Goal: Information Seeking & Learning: Learn about a topic

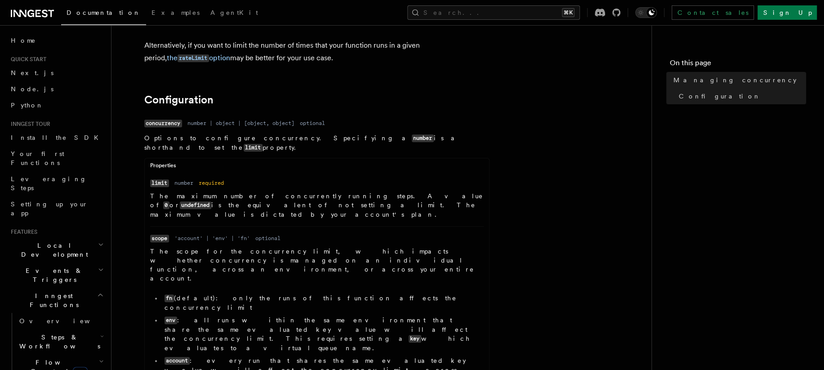
scroll to position [327, 0]
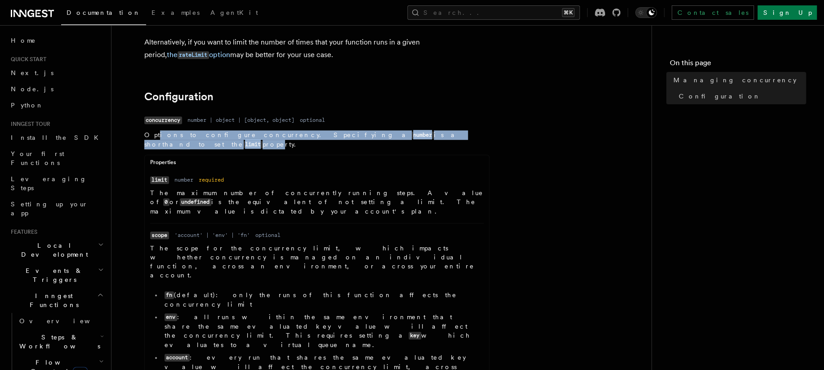
drag, startPoint x: 154, startPoint y: 134, endPoint x: 403, endPoint y: 134, distance: 249.1
click at [403, 134] on p "Options to configure concurrency. Specifying a number is a shorthand to set the…" at bounding box center [316, 139] width 345 height 19
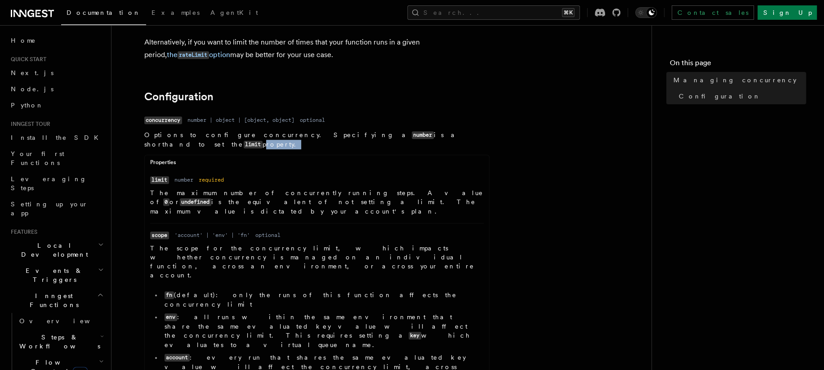
click at [403, 134] on p "Options to configure concurrency. Specifying a number is a shorthand to set the…" at bounding box center [316, 139] width 345 height 19
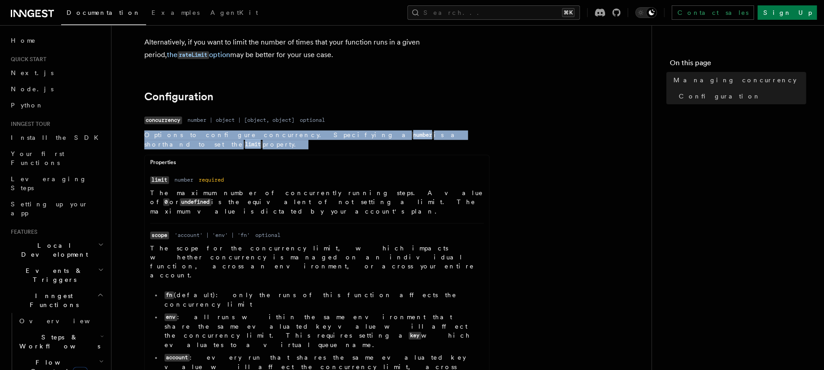
click at [403, 134] on p "Options to configure concurrency. Specifying a number is a shorthand to set the…" at bounding box center [316, 139] width 345 height 19
click at [406, 134] on p "Options to configure concurrency. Specifying a number is a shorthand to set the…" at bounding box center [316, 139] width 345 height 19
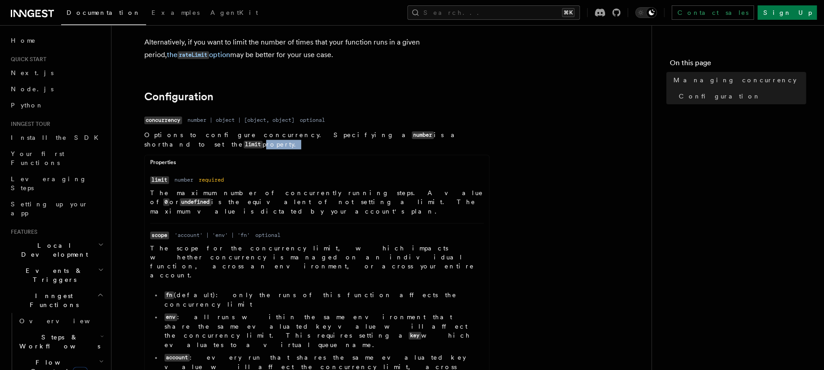
click at [406, 134] on p "Options to configure concurrency. Specifying a number is a shorthand to set the…" at bounding box center [316, 139] width 345 height 19
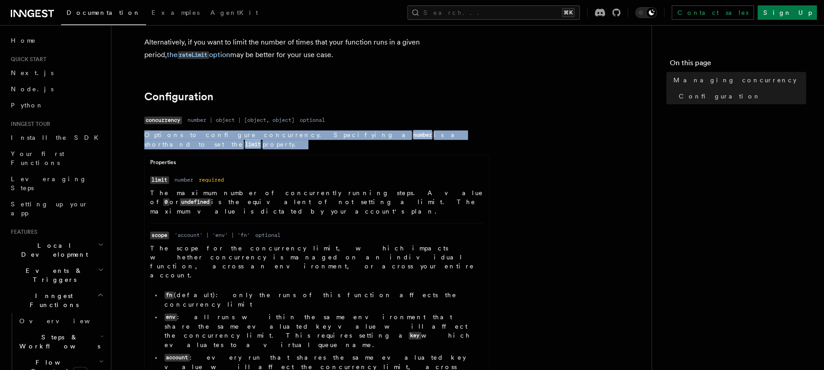
click at [406, 134] on p "Options to configure concurrency. Specifying a number is a shorthand to set the…" at bounding box center [316, 139] width 345 height 19
click at [401, 134] on p "Options to configure concurrency. Specifying a number is a shorthand to set the…" at bounding box center [316, 139] width 345 height 19
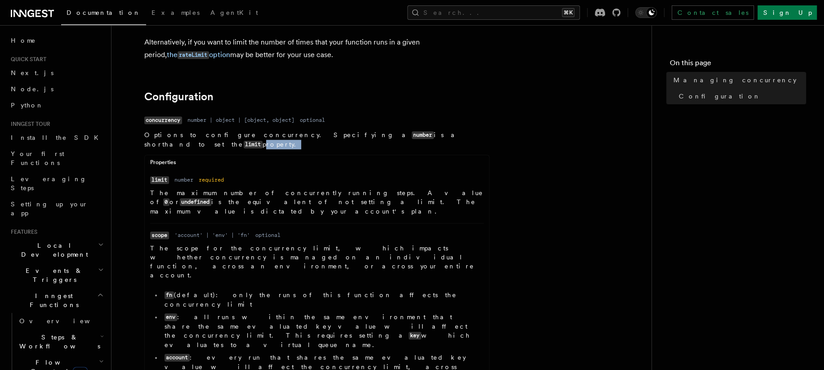
click at [401, 134] on p "Options to configure concurrency. Specifying a number is a shorthand to set the…" at bounding box center [316, 139] width 345 height 19
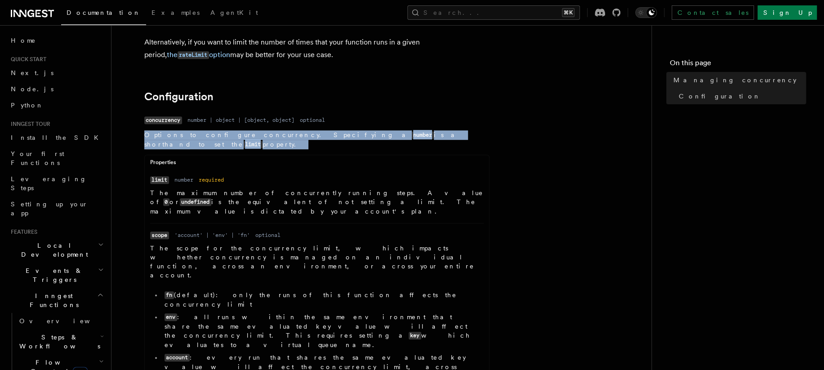
click at [401, 134] on p "Options to configure concurrency. Specifying a number is a shorthand to set the…" at bounding box center [316, 139] width 345 height 19
click at [406, 134] on p "Options to configure concurrency. Specifying a number is a shorthand to set the…" at bounding box center [316, 139] width 345 height 19
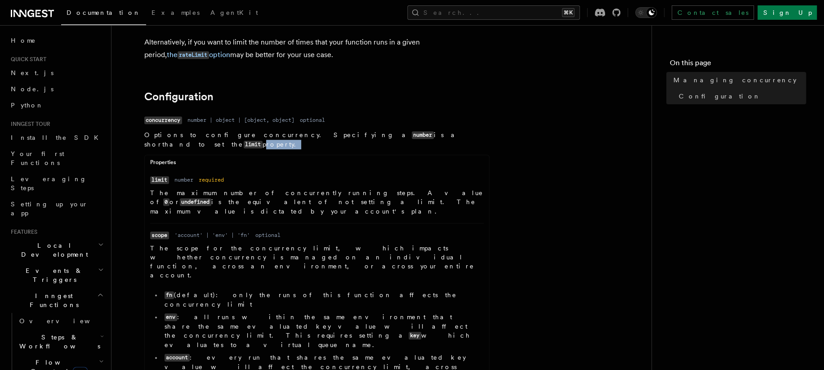
click at [406, 134] on p "Options to configure concurrency. Specifying a number is a shorthand to set the…" at bounding box center [316, 139] width 345 height 19
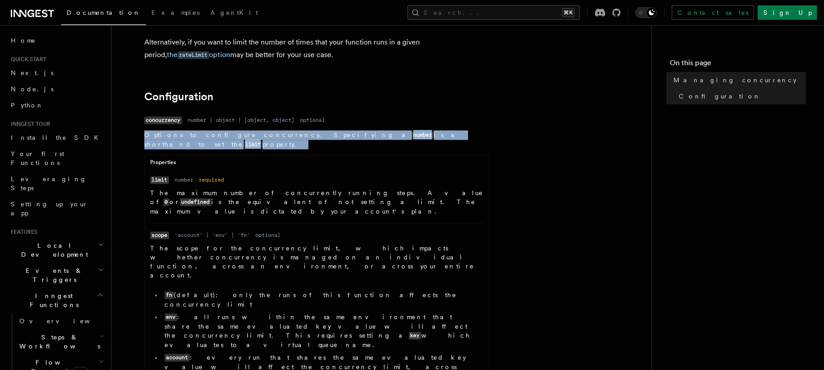
click at [406, 134] on p "Options to configure concurrency. Specifying a number is a shorthand to set the…" at bounding box center [316, 139] width 345 height 19
click at [409, 134] on p "Options to configure concurrency. Specifying a number is a shorthand to set the…" at bounding box center [316, 139] width 345 height 19
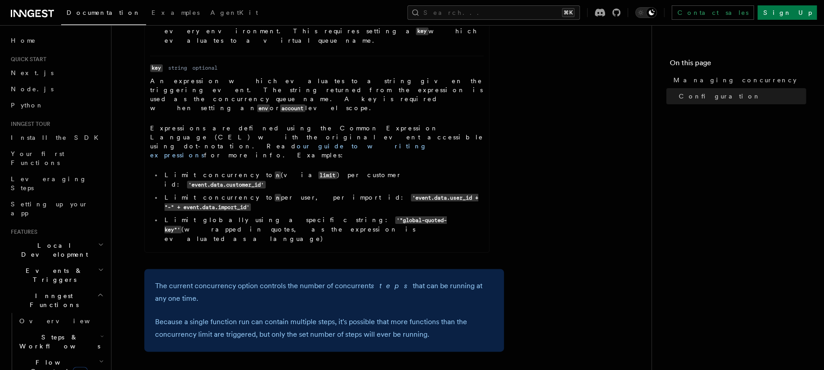
scroll to position [684, 0]
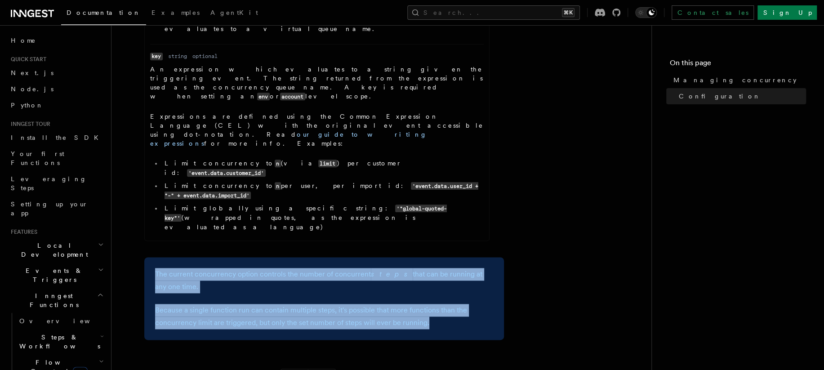
drag, startPoint x: 438, startPoint y: 174, endPoint x: 310, endPoint y: 116, distance: 140.5
click at [310, 257] on div "The current concurrency option controls the number of concurrent steps that can…" at bounding box center [324, 298] width 360 height 83
drag, startPoint x: 300, startPoint y: 113, endPoint x: 443, endPoint y: 178, distance: 156.6
click at [443, 257] on div "The current concurrency option controls the number of concurrent steps that can…" at bounding box center [324, 298] width 360 height 83
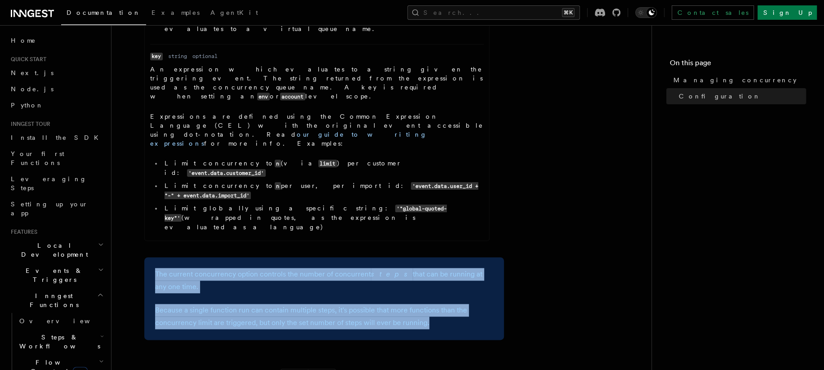
click at [443, 304] on p "Because a single function run can contain multiple steps, it's possible that mo…" at bounding box center [324, 316] width 338 height 25
drag, startPoint x: 452, startPoint y: 177, endPoint x: 291, endPoint y: 115, distance: 172.1
click at [291, 257] on div "The current concurrency option controls the number of concurrent steps that can…" at bounding box center [324, 298] width 360 height 83
drag, startPoint x: 280, startPoint y: 112, endPoint x: 441, endPoint y: 170, distance: 171.1
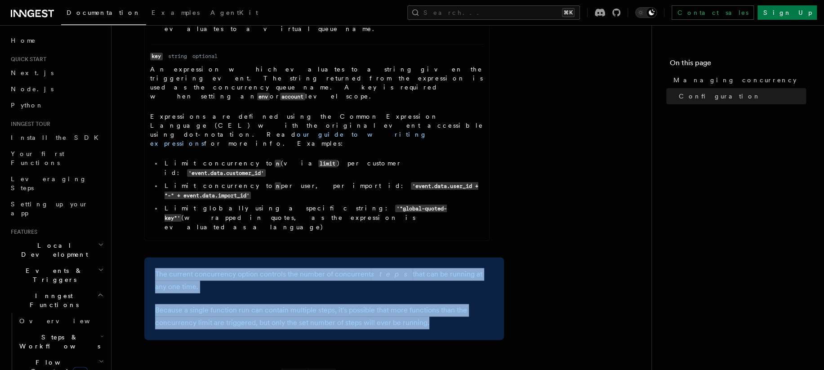
click at [441, 257] on div "The current concurrency option controls the number of concurrent steps that can…" at bounding box center [324, 298] width 360 height 83
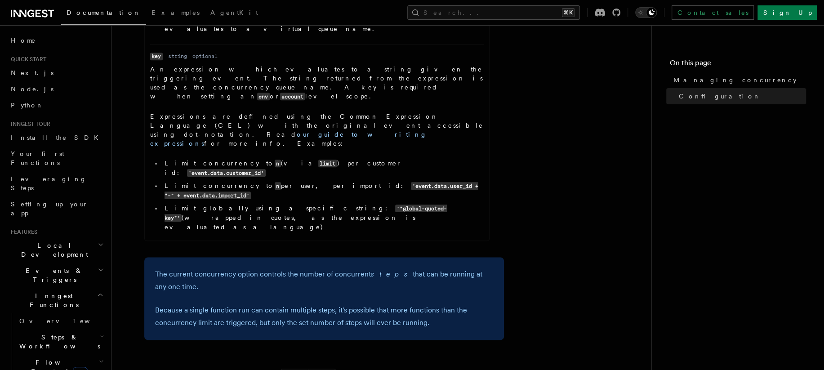
drag, startPoint x: 441, startPoint y: 170, endPoint x: 448, endPoint y: 172, distance: 7.3
click at [441, 304] on p "Because a single function run can contain multiple steps, it's possible that mo…" at bounding box center [324, 316] width 338 height 25
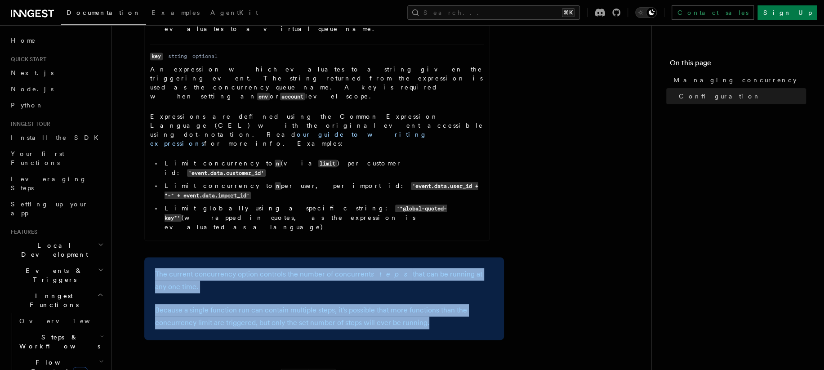
drag, startPoint x: 455, startPoint y: 173, endPoint x: 275, endPoint y: 111, distance: 189.9
click at [275, 257] on div "The current concurrency option controls the number of concurrent steps that can…" at bounding box center [324, 298] width 360 height 83
drag, startPoint x: 264, startPoint y: 109, endPoint x: 432, endPoint y: 171, distance: 178.4
click at [432, 257] on div "The current concurrency option controls the number of concurrent steps that can…" at bounding box center [324, 298] width 360 height 83
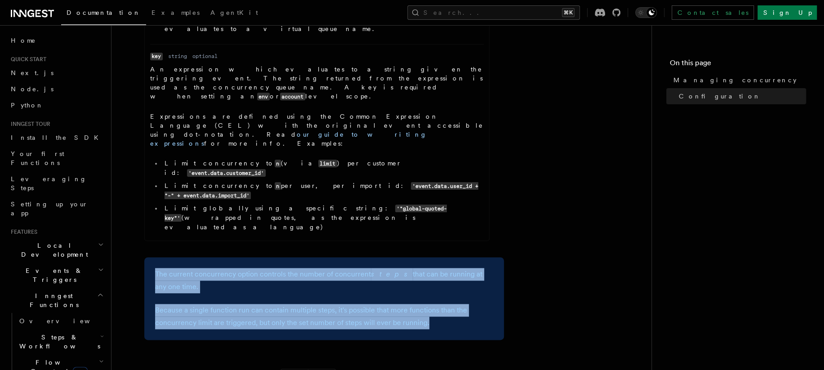
click at [432, 304] on p "Because a single function run can contain multiple steps, it's possible that mo…" at bounding box center [324, 316] width 338 height 25
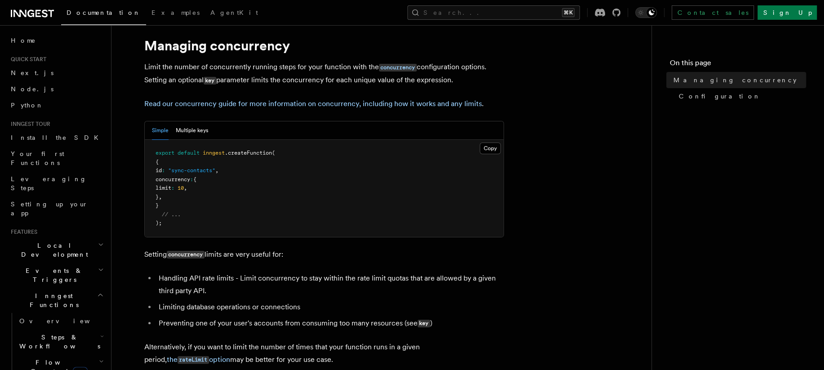
scroll to position [22, 0]
click at [192, 134] on button "Multiple keys" at bounding box center [192, 130] width 32 height 18
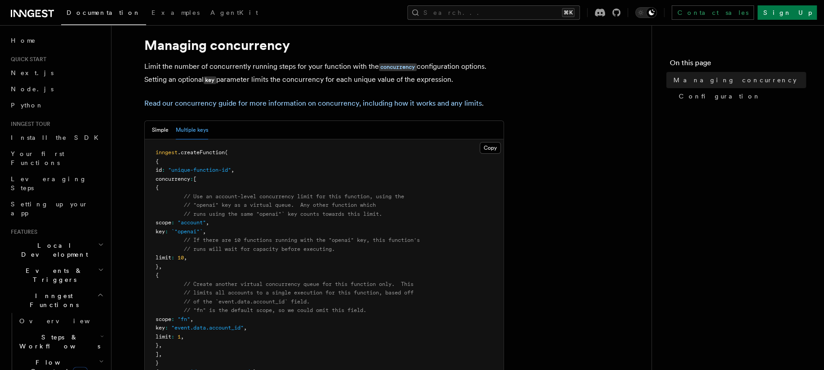
scroll to position [23, 0]
click at [155, 130] on button "Simple" at bounding box center [160, 129] width 17 height 18
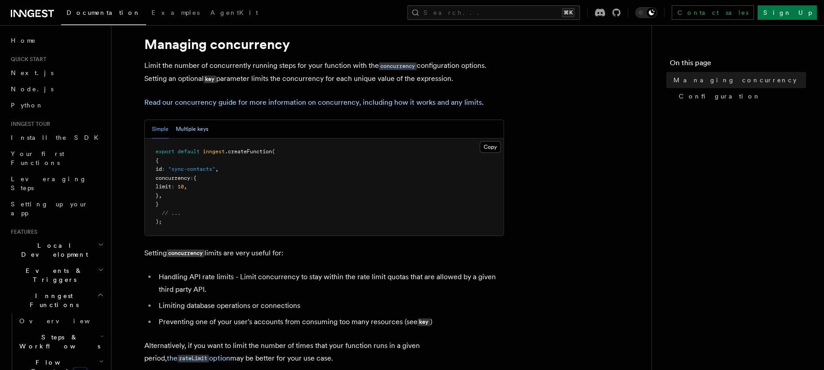
click at [201, 132] on button "Multiple keys" at bounding box center [192, 129] width 32 height 18
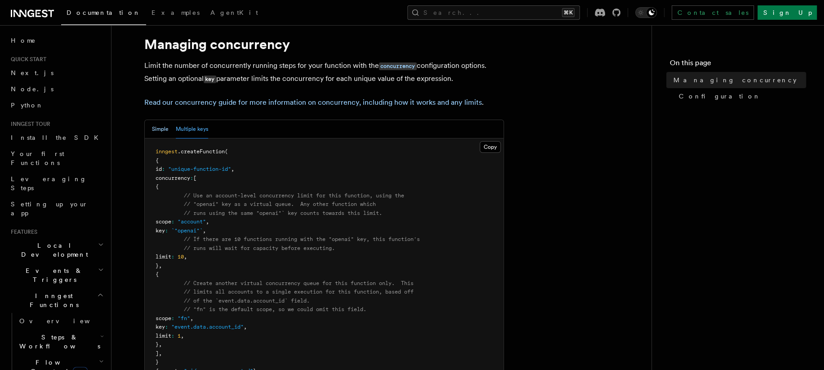
click at [157, 128] on button "Simple" at bounding box center [160, 129] width 17 height 18
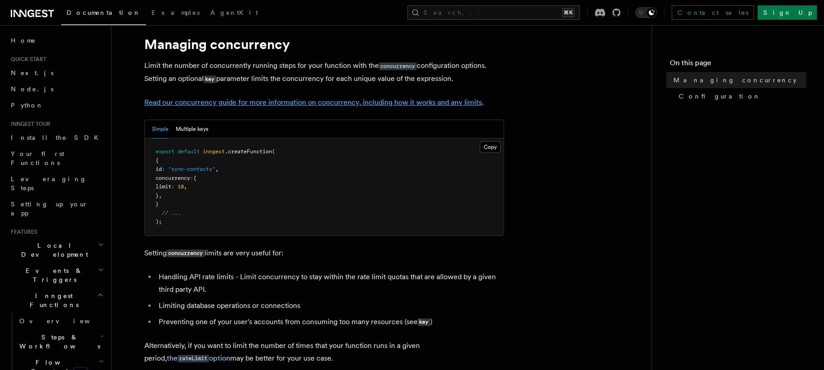
click at [338, 104] on link "Read our concurrency guide for more information on concurrency, including how i…" at bounding box center [313, 102] width 338 height 9
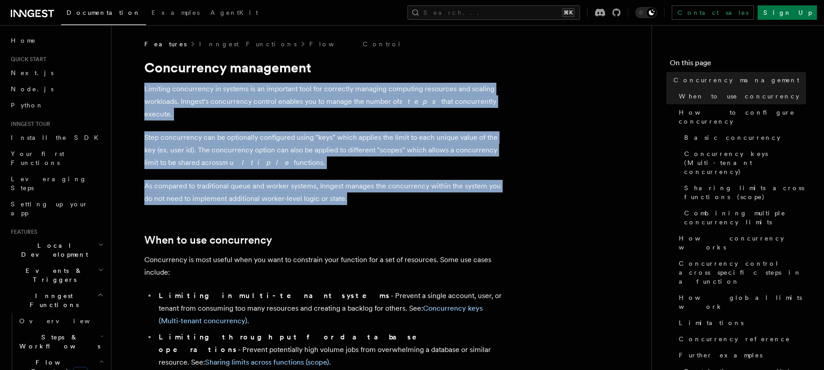
drag, startPoint x: 362, startPoint y: 79, endPoint x: 394, endPoint y: 191, distance: 116.7
click at [394, 191] on p "As compared to traditional queue and worker systems, Inngest manages the concur…" at bounding box center [324, 192] width 360 height 25
drag, startPoint x: 408, startPoint y: 189, endPoint x: 395, endPoint y: 77, distance: 112.3
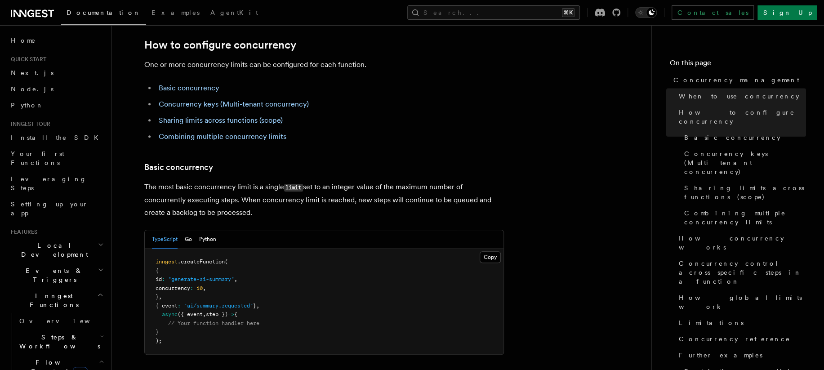
scroll to position [508, 0]
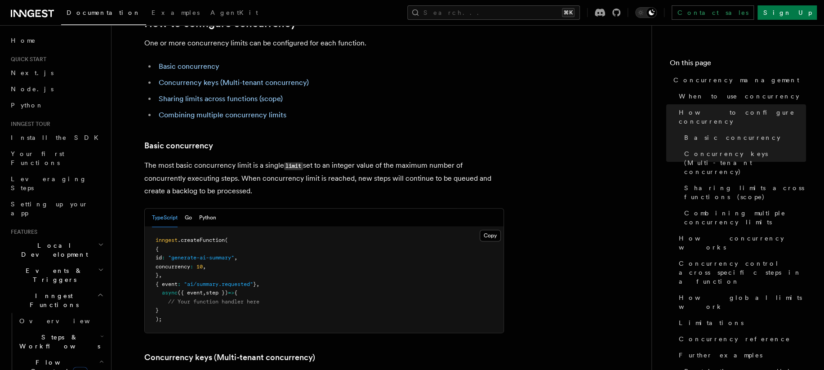
drag, startPoint x: 305, startPoint y: 154, endPoint x: 310, endPoint y: 92, distance: 62.7
click at [331, 139] on h3 "Basic concurrency" at bounding box center [324, 145] width 360 height 13
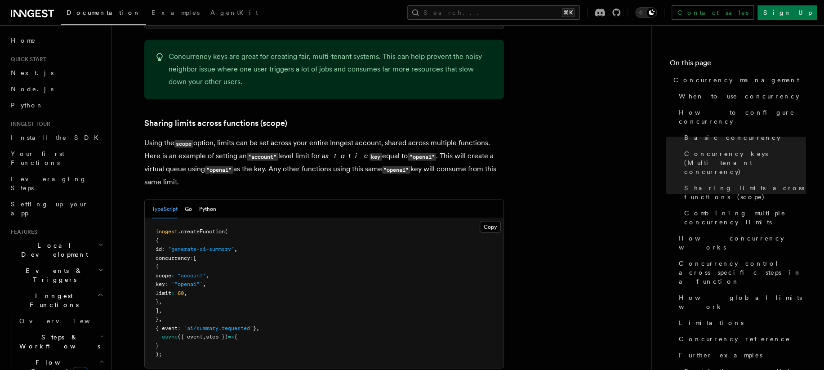
scroll to position [1048, 0]
drag, startPoint x: 174, startPoint y: 142, endPoint x: 144, endPoint y: 85, distance: 64.0
click at [144, 116] on link "Sharing limits across functions (scope)" at bounding box center [215, 122] width 143 height 13
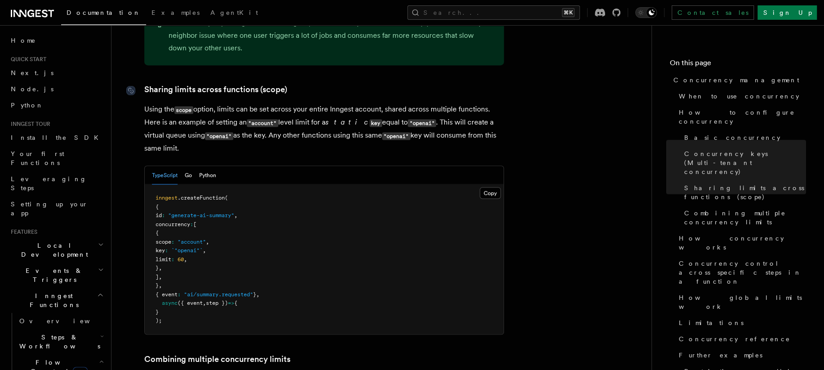
scroll to position [1082, 0]
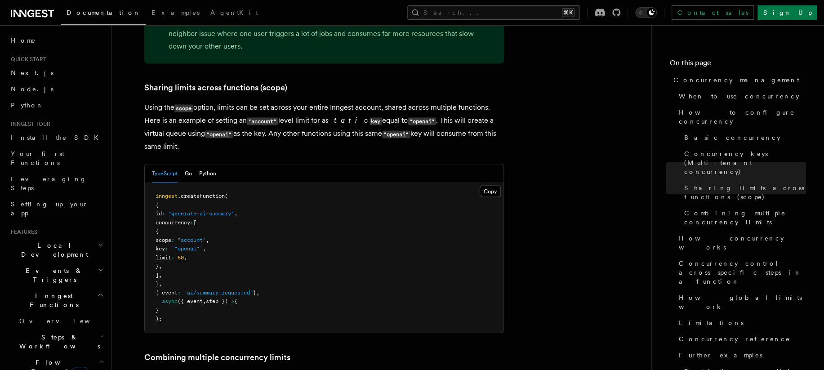
click at [237, 101] on p "Using the scope option, limits can be set across your entire Inngest account, s…" at bounding box center [324, 127] width 360 height 52
drag, startPoint x: 318, startPoint y: 59, endPoint x: 336, endPoint y: 106, distance: 50.7
click at [336, 106] on p "Using the scope option, limits can be set across your entire Inngest account, s…" at bounding box center [324, 127] width 360 height 52
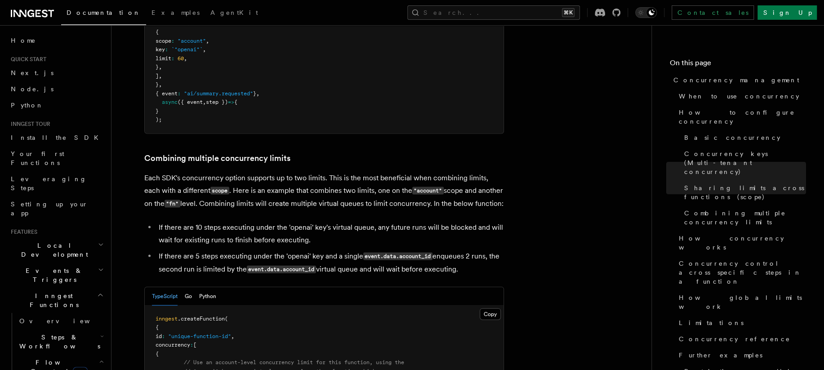
scroll to position [1303, 0]
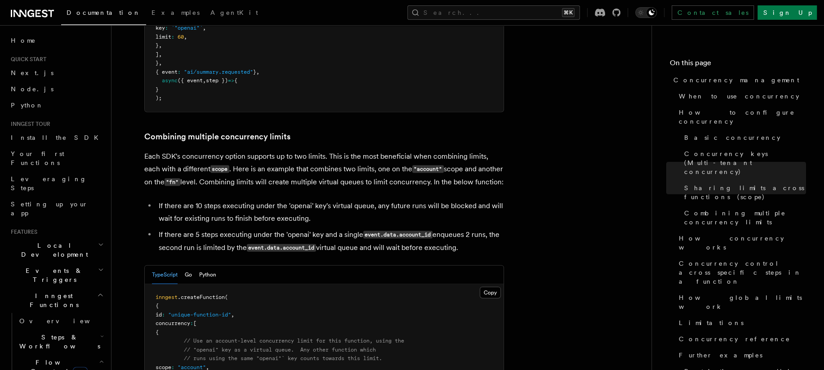
drag, startPoint x: 313, startPoint y: 163, endPoint x: 479, endPoint y: 210, distance: 172.4
click at [479, 210] on ul "If there are 10 steps executing under the 'openai' key's virtual queue, any fut…" at bounding box center [324, 227] width 360 height 55
click at [479, 228] on li "If there are 5 steps executing under the 'openai' key and a single event.data.a…" at bounding box center [330, 241] width 348 height 26
drag, startPoint x: 486, startPoint y: 210, endPoint x: 303, endPoint y: 156, distance: 191.0
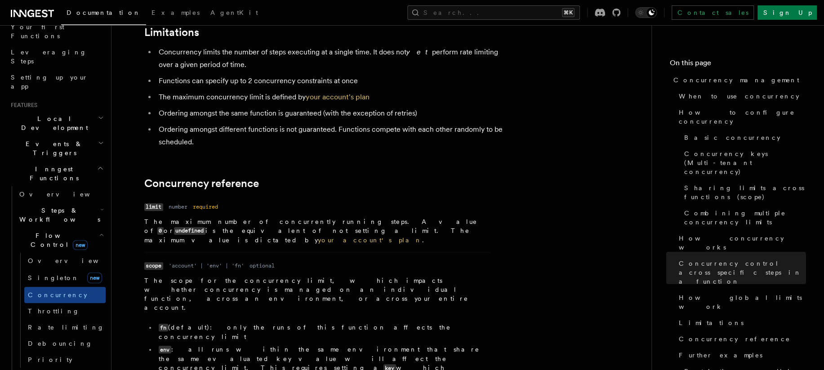
scroll to position [128, 0]
